Goal: Navigation & Orientation: Go to known website

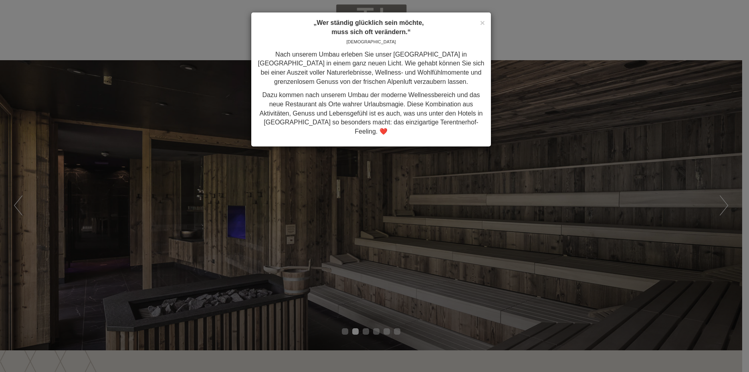
click at [727, 205] on div "× „Wer ständig glücklich sein möchte, muss sich oft verändern.“ Konfuzius Nach …" at bounding box center [374, 186] width 749 height 372
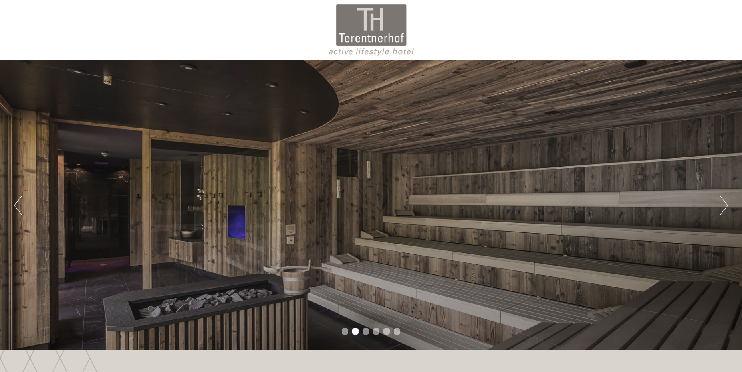
click at [724, 203] on button "Next" at bounding box center [724, 205] width 8 height 20
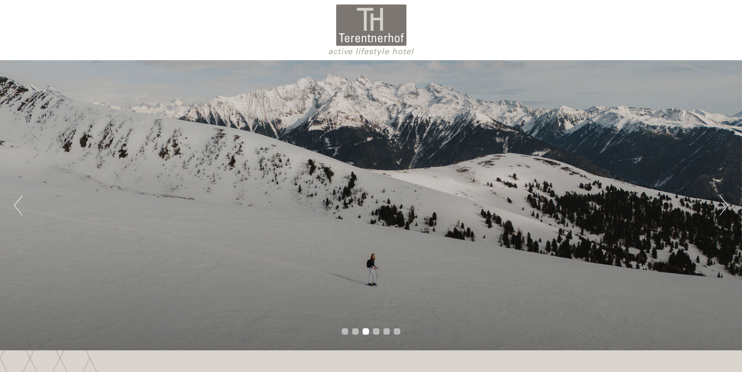
click at [724, 202] on button "Next" at bounding box center [724, 205] width 8 height 20
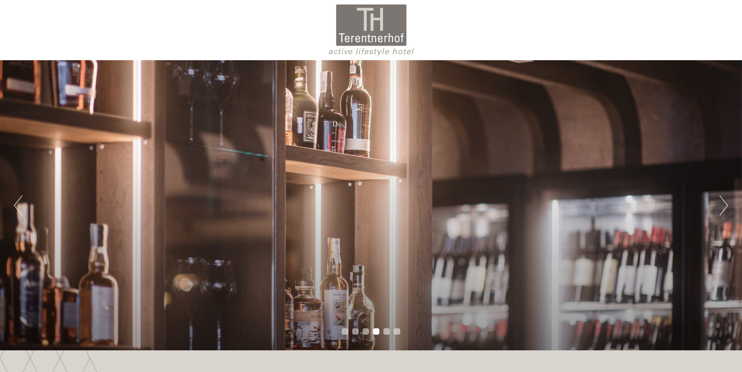
click at [724, 202] on button "Next" at bounding box center [724, 205] width 8 height 20
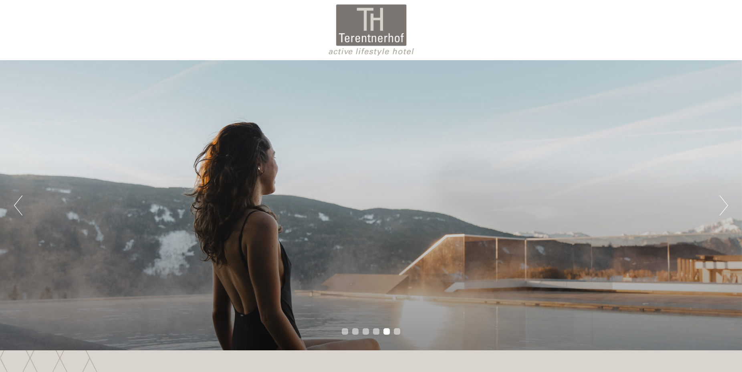
click at [724, 202] on button "Next" at bounding box center [724, 205] width 8 height 20
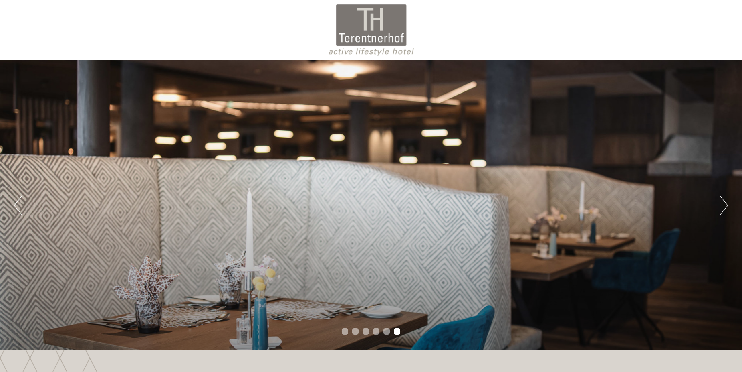
click at [724, 202] on button "Next" at bounding box center [724, 205] width 8 height 20
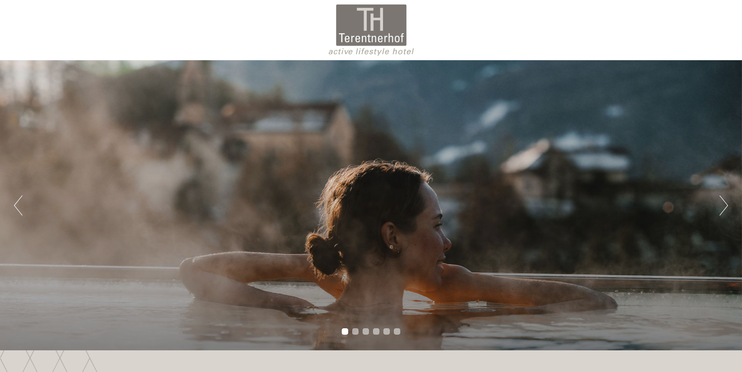
click at [724, 202] on button "Next" at bounding box center [724, 205] width 8 height 20
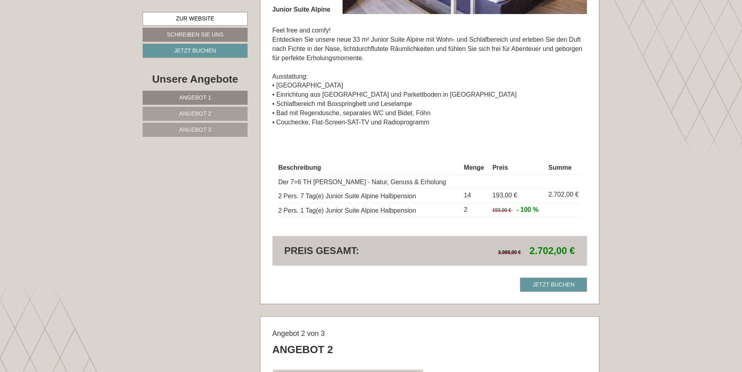
scroll to position [572, 0]
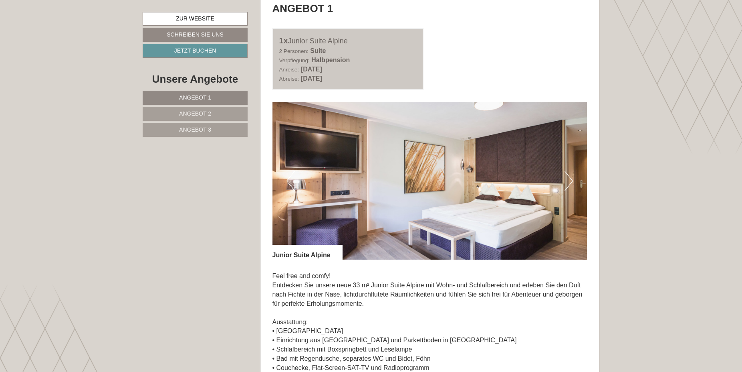
click at [570, 182] on button "Next" at bounding box center [569, 181] width 8 height 20
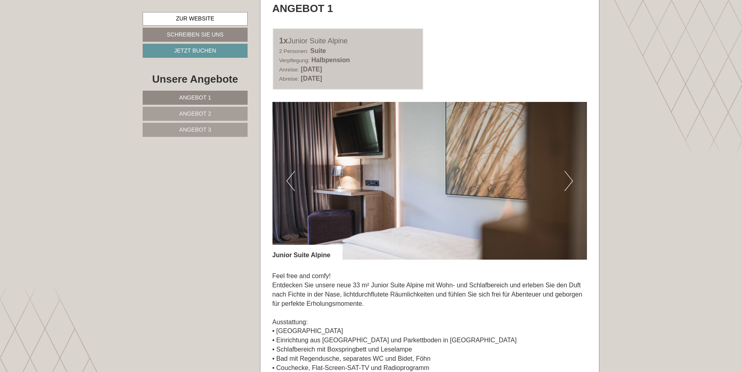
click at [570, 182] on button "Next" at bounding box center [569, 181] width 8 height 20
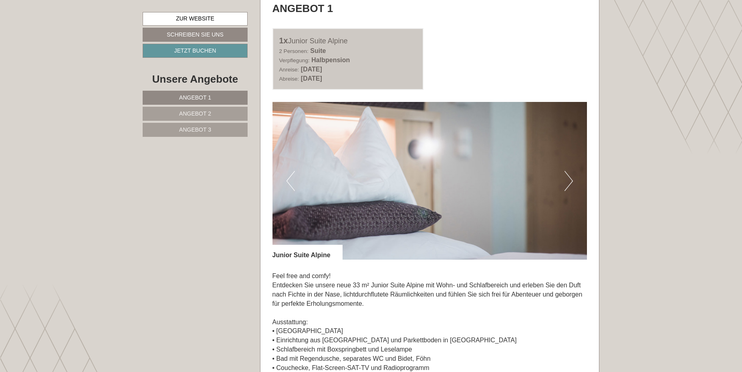
click at [570, 182] on button "Next" at bounding box center [569, 181] width 8 height 20
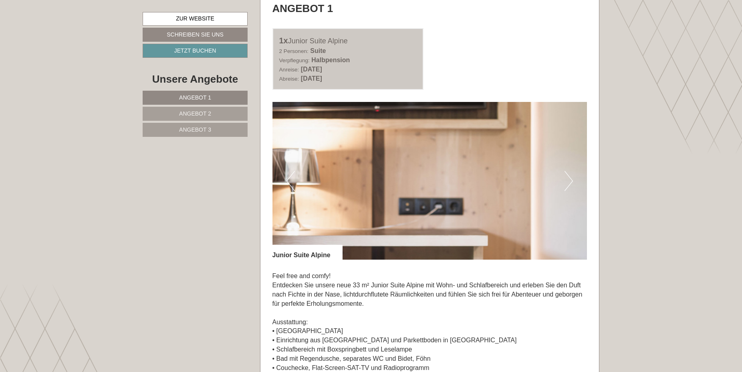
click at [570, 182] on button "Next" at bounding box center [569, 181] width 8 height 20
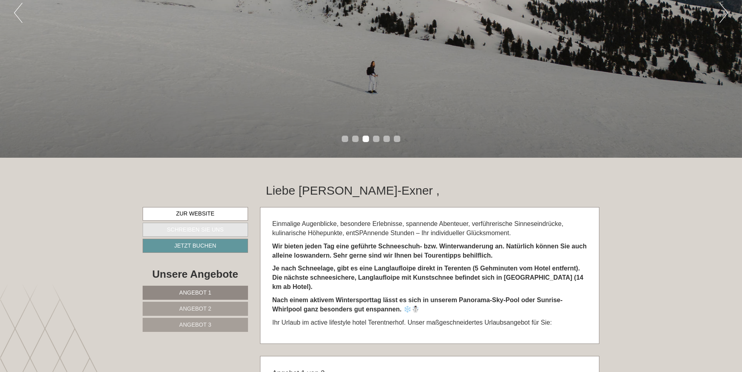
scroll to position [204, 0]
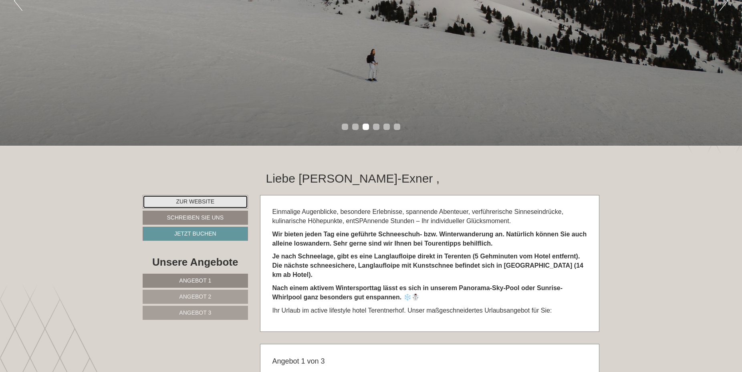
click at [203, 201] on link "Zur Website" at bounding box center [195, 202] width 105 height 14
